Goal: Ask a question: Seek information or help from site administrators or community

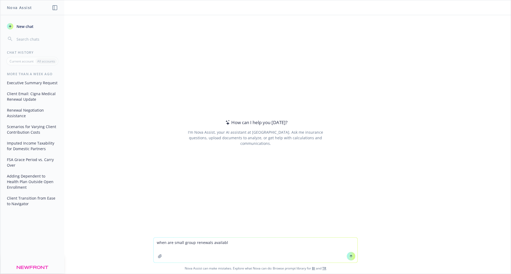
type textarea "when are small group renewals available"
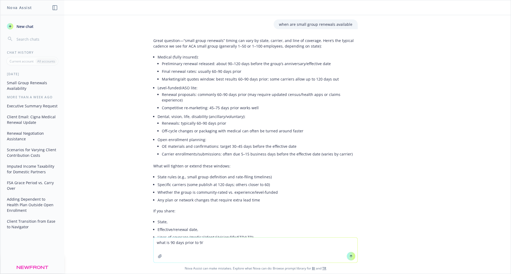
type textarea "what is 90 days prior to 9/1"
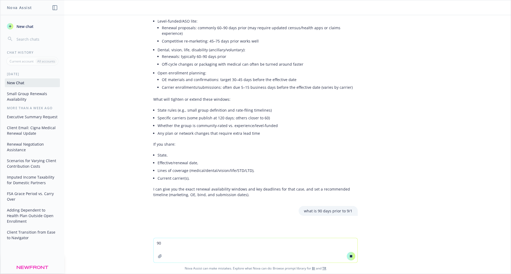
scroll to position [67, 0]
type textarea "90 days prior to 2/1"
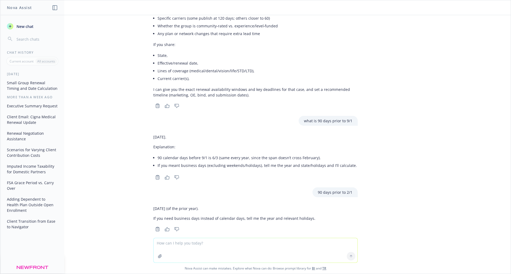
scroll to position [169, 0]
